Goal: Find specific page/section: Find specific page/section

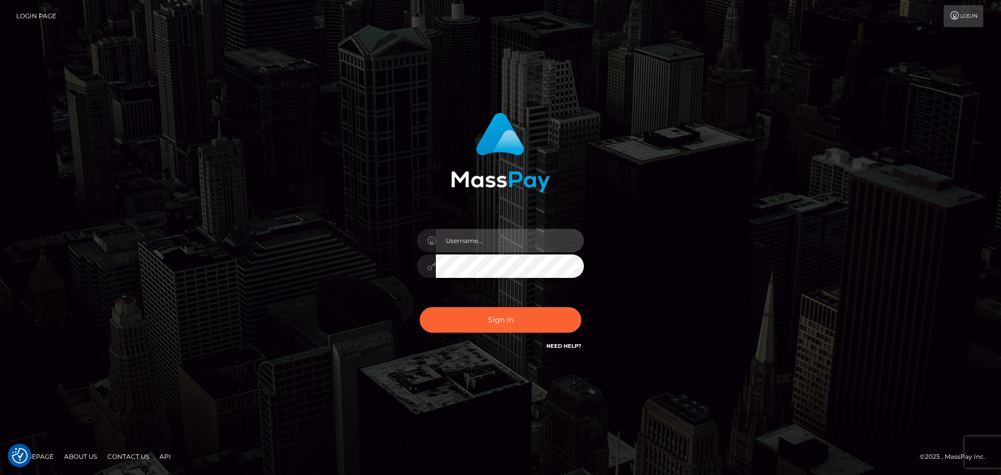
click at [487, 238] on input "text" at bounding box center [510, 240] width 148 height 23
type input "pschroll"
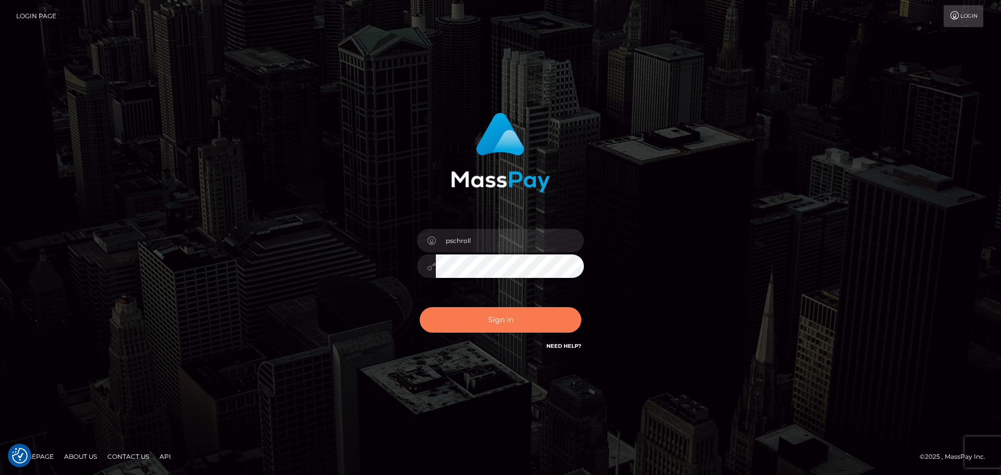
click at [507, 320] on button "Sign in" at bounding box center [501, 320] width 162 height 26
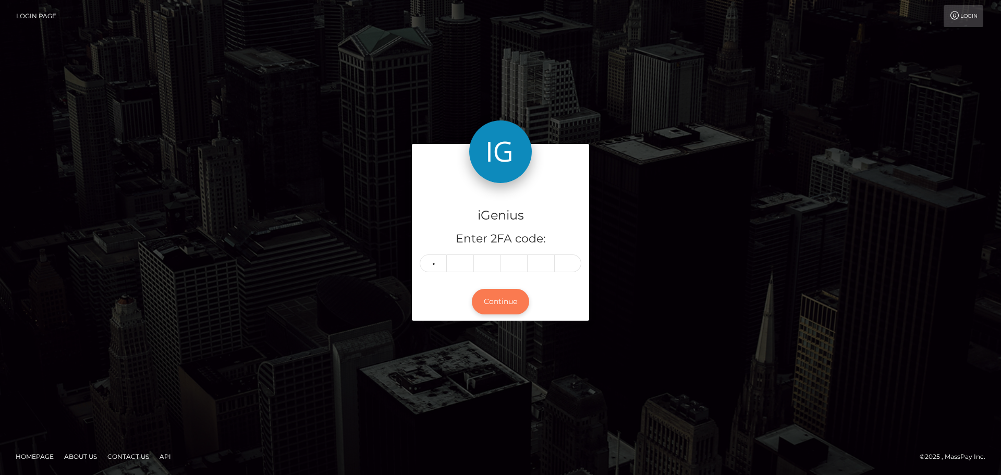
type input "8"
type input "7"
type input "3"
type input "4"
type input "9"
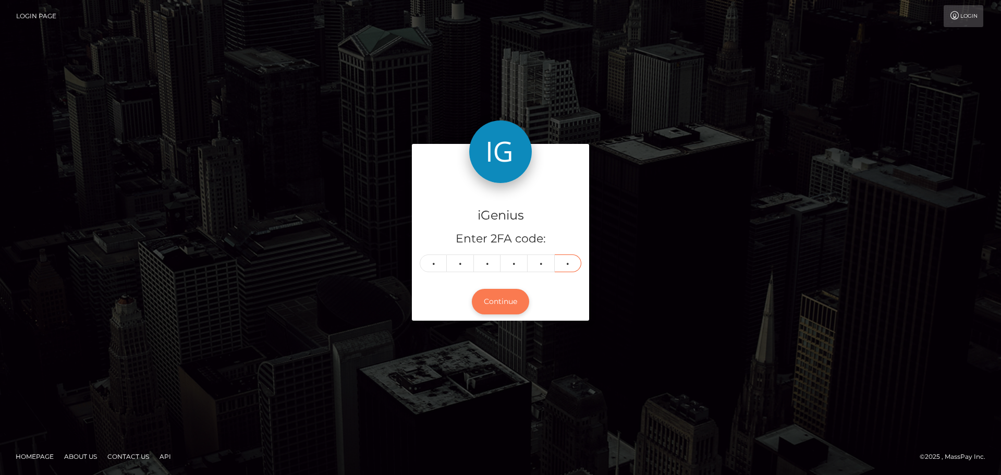
type input "9"
click at [512, 301] on button "Continue" at bounding box center [500, 302] width 57 height 26
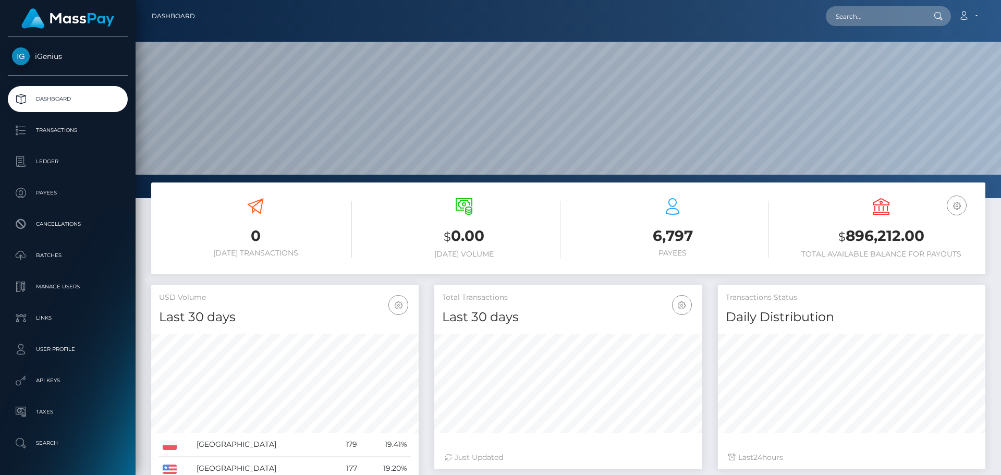
scroll to position [185, 268]
click at [866, 11] on input "text" at bounding box center [875, 16] width 98 height 20
paste input "988740"
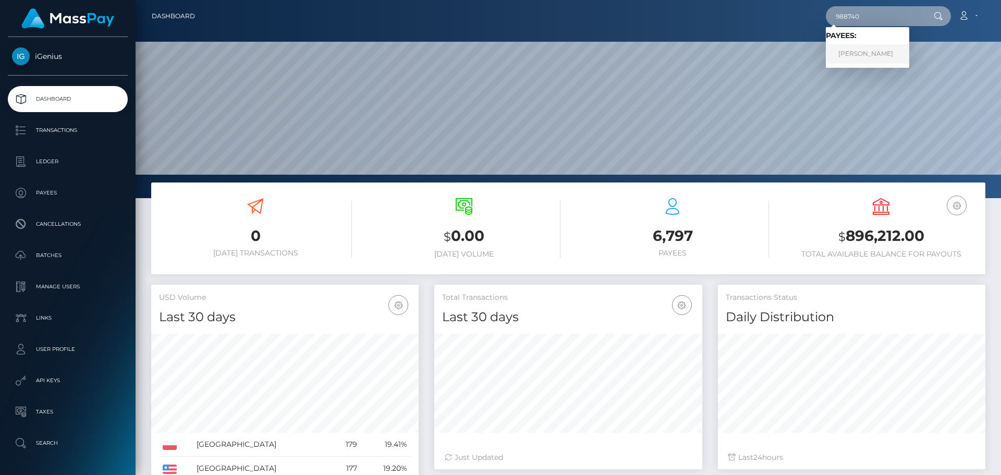
type input "988740"
click at [871, 51] on link "Nina Hudovernik" at bounding box center [867, 53] width 83 height 19
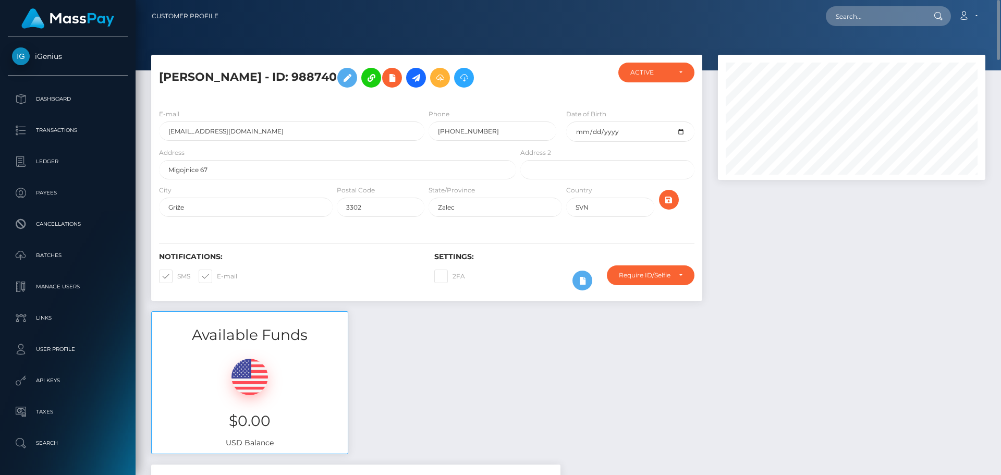
drag, startPoint x: 293, startPoint y: 78, endPoint x: 335, endPoint y: 76, distance: 42.8
click at [335, 76] on h5 "Nina Hudovernik - ID: 988740" at bounding box center [335, 78] width 352 height 30
copy h5 "988740"
